Goal: Navigation & Orientation: Understand site structure

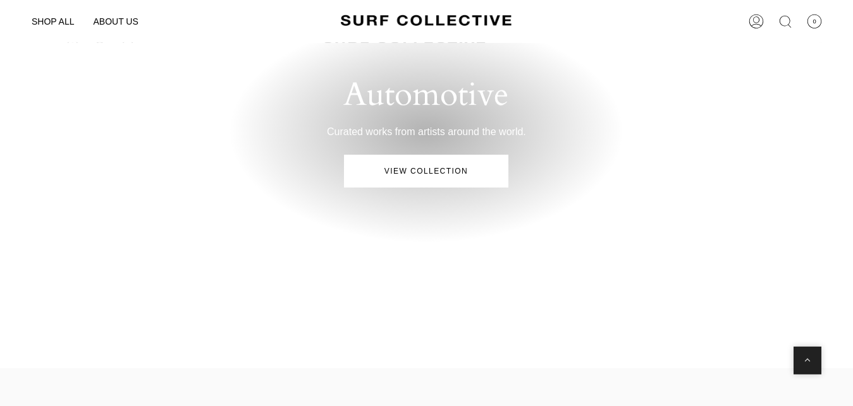
scroll to position [1242, 0]
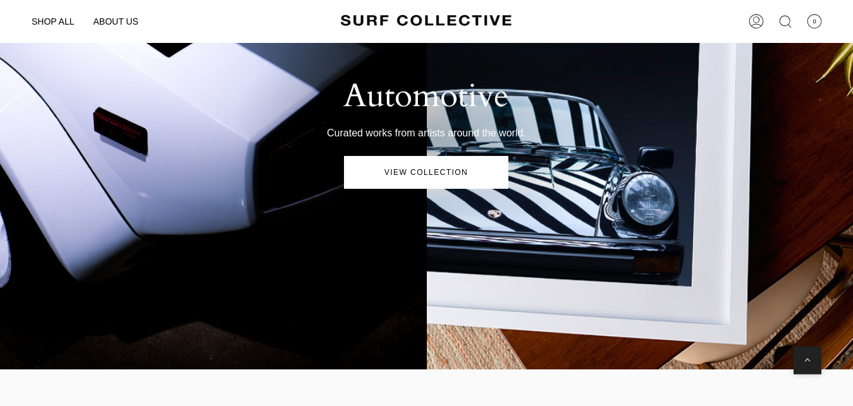
click at [418, 178] on link "View Collection" at bounding box center [426, 172] width 164 height 33
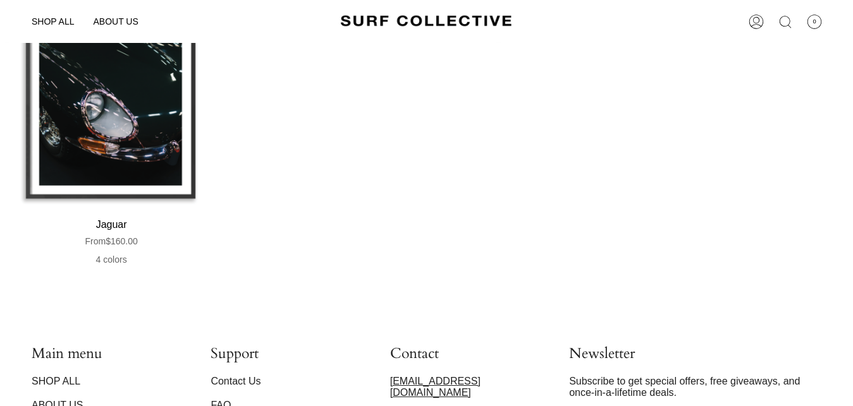
scroll to position [232, 0]
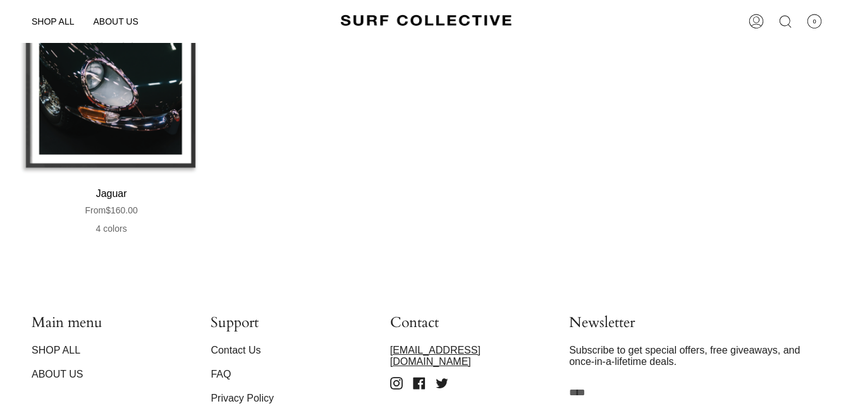
click at [50, 348] on link "SHOP ALL" at bounding box center [56, 350] width 49 height 11
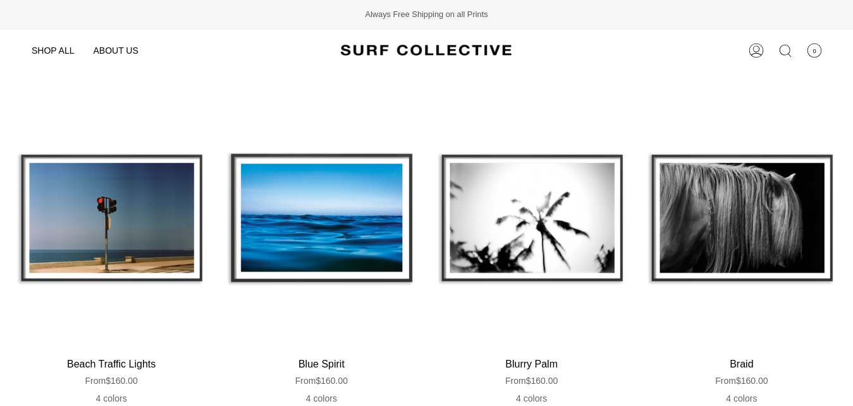
click at [120, 46] on span "ABOUT US" at bounding box center [115, 51] width 45 height 10
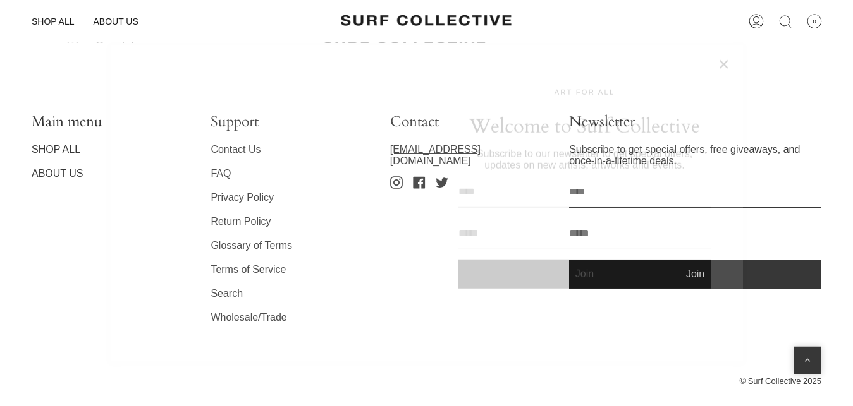
scroll to position [480, 0]
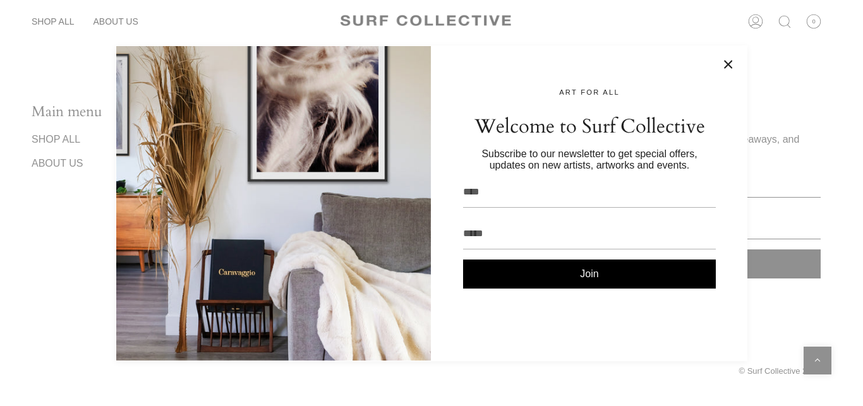
click at [0, 299] on div at bounding box center [431, 203] width 863 height 406
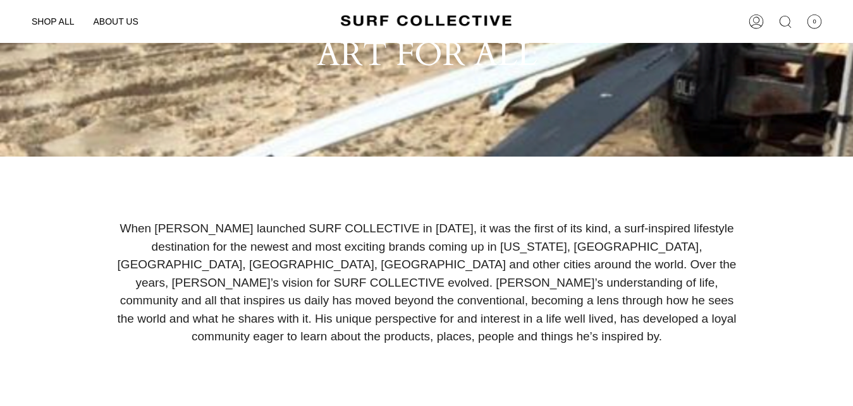
scroll to position [0, 0]
